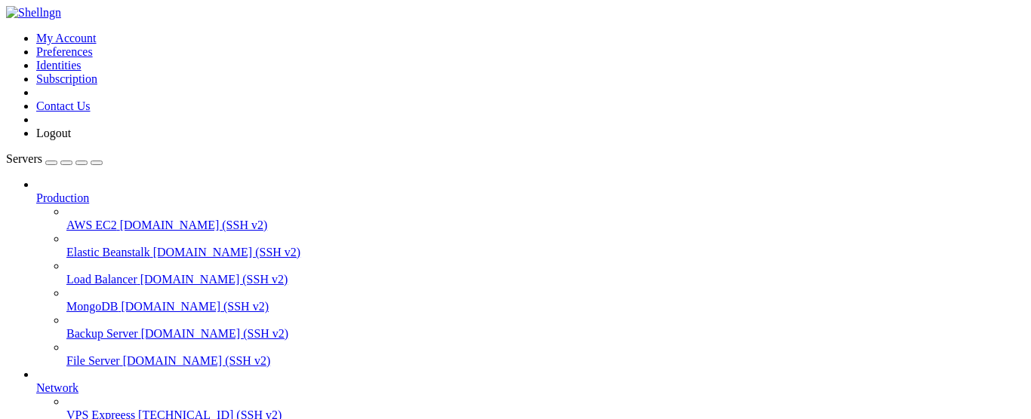
drag, startPoint x: 647, startPoint y: 1024, endPoint x: 669, endPoint y: 1025, distance: 22.7
